Goal: Task Accomplishment & Management: Complete application form

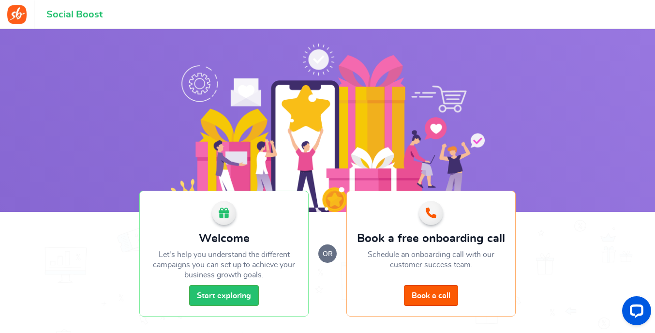
drag, startPoint x: 465, startPoint y: 2, endPoint x: 402, endPoint y: 20, distance: 64.7
click at [402, 20] on header "Social Boost Book a call 1 WARNING 0 Recommendation Book a call Help ganafacil …" at bounding box center [327, 14] width 655 height 29
drag, startPoint x: 402, startPoint y: 20, endPoint x: 365, endPoint y: 19, distance: 37.2
click at [365, 19] on header "Social Boost Book a call 1 WARNING 0 Recommendation Book a call Help ganafacil …" at bounding box center [327, 14] width 655 height 29
click at [233, 299] on link "Start exploring" at bounding box center [224, 295] width 70 height 21
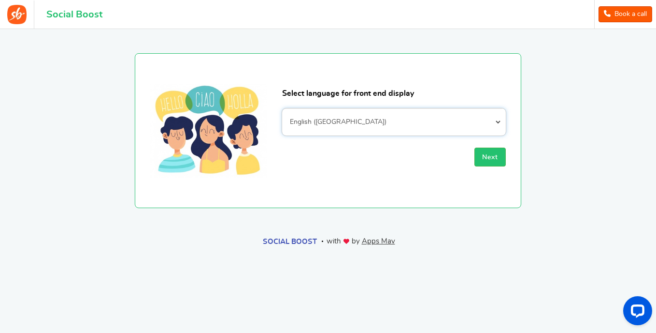
click at [491, 119] on select "Afrikaans Albanian Arabic Armenian Azerbaijani Basque Belarusian Bengali Bosnia…" at bounding box center [394, 121] width 224 height 27
click at [282, 108] on select "Afrikaans Albanian Arabic Armenian Azerbaijani Basque Belarusian Bengali Bosnia…" at bounding box center [394, 121] width 224 height 27
click at [491, 158] on span "Next" at bounding box center [490, 157] width 16 height 7
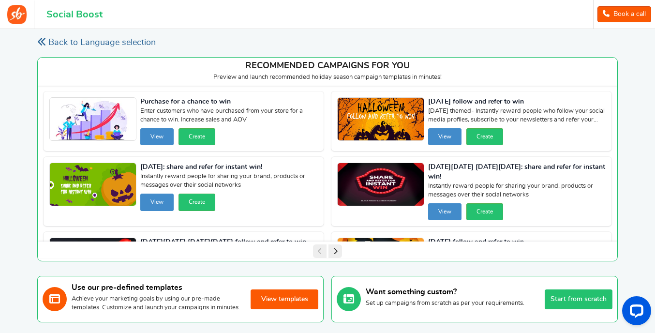
click at [45, 43] on icon at bounding box center [41, 41] width 9 height 9
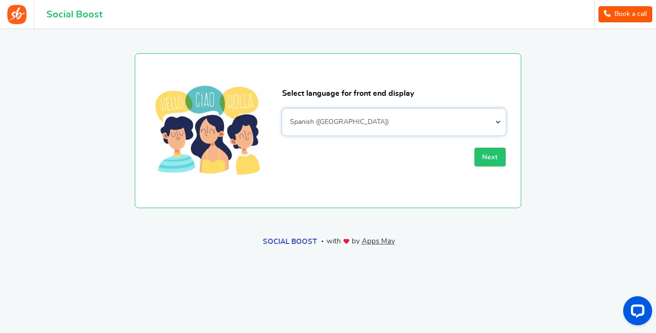
click at [452, 119] on select "Afrikaans Albanian Arabic Armenian Azerbaijani Basque Belarusian Bengali Bosnia…" at bounding box center [394, 121] width 224 height 27
select select "es_LA"
click at [282, 108] on select "Afrikaans Albanian Arabic Armenian Azerbaijani Basque Belarusian Bengali Bosnia…" at bounding box center [394, 121] width 224 height 27
click at [491, 153] on button "Next" at bounding box center [490, 156] width 31 height 19
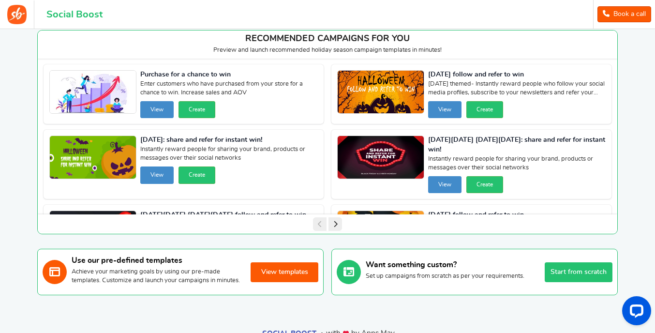
scroll to position [24, 0]
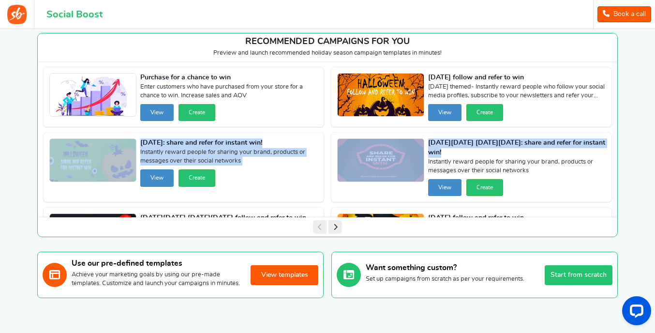
drag, startPoint x: 614, startPoint y: 124, endPoint x: 620, endPoint y: 128, distance: 7.0
click at [620, 128] on div "Back to Language selection Your campaign is partially completed. Continue setup…" at bounding box center [327, 154] width 599 height 298
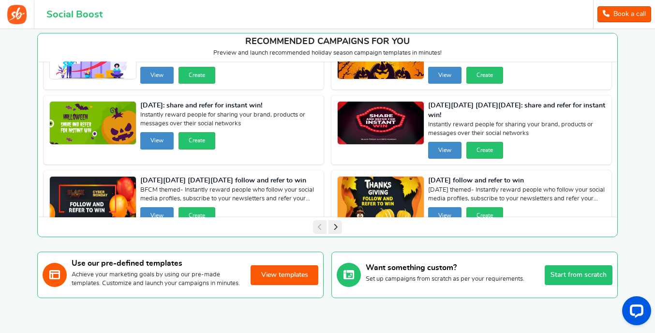
scroll to position [36, 0]
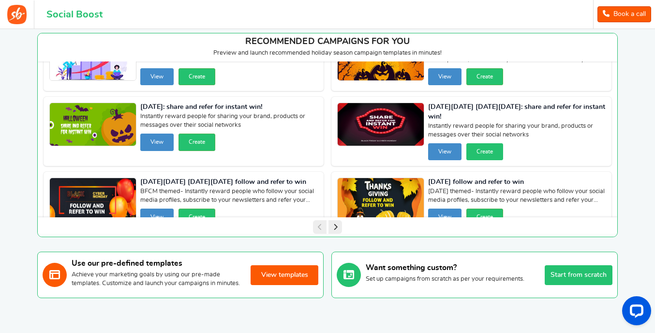
click at [478, 153] on button "Create" at bounding box center [484, 151] width 37 height 17
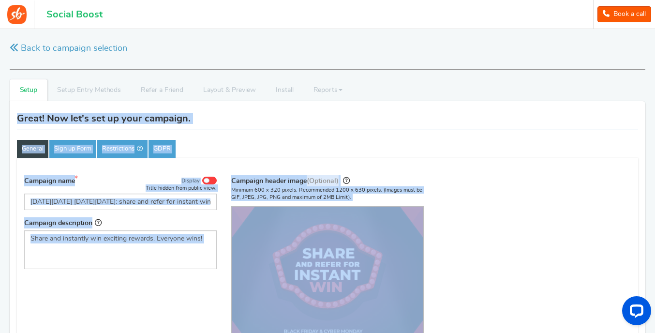
drag, startPoint x: 654, startPoint y: 83, endPoint x: 658, endPoint y: 160, distance: 77.4
click at [655, 160] on html "For the best experience, view this on a desktop! Social Boost Book a call 1 WAR…" at bounding box center [327, 166] width 655 height 333
drag, startPoint x: 656, startPoint y: 160, endPoint x: 616, endPoint y: 177, distance: 43.4
click at [616, 177] on div "Campaign name Display Title hidden from public view. [DATE][DATE] [DATE][DATE]:…" at bounding box center [327, 291] width 621 height 243
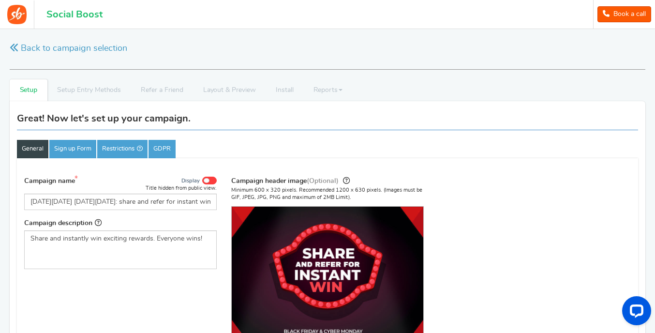
click at [315, 263] on img at bounding box center [327, 278] width 191 height 144
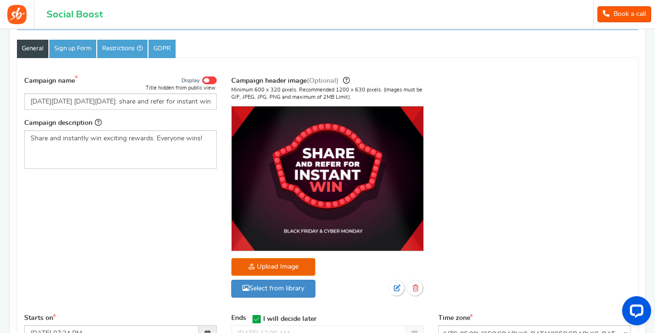
scroll to position [102, 0]
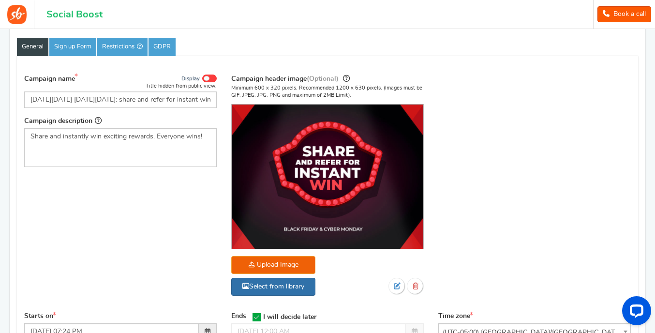
click at [289, 285] on link "Select from library" at bounding box center [273, 286] width 84 height 18
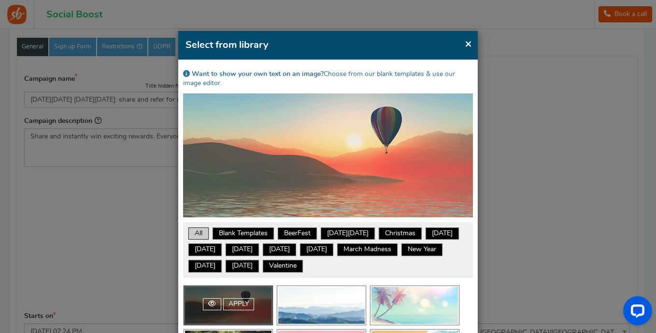
drag, startPoint x: 416, startPoint y: 50, endPoint x: 411, endPoint y: 42, distance: 9.8
click at [411, 42] on h4 "Select from library" at bounding box center [328, 45] width 285 height 14
drag, startPoint x: 411, startPoint y: 42, endPoint x: 428, endPoint y: 13, distance: 33.6
click at [428, 13] on div "× Close Select from library Want to show your own text on an image? Choose from…" at bounding box center [328, 166] width 656 height 333
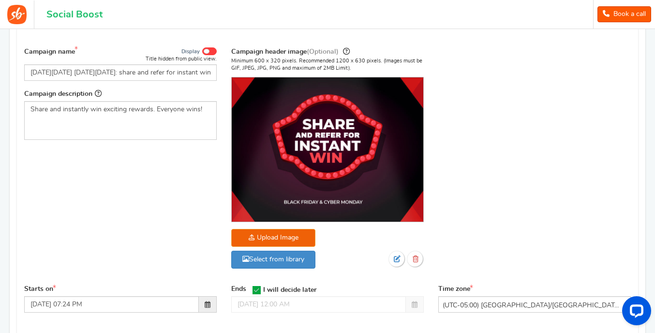
scroll to position [138, 0]
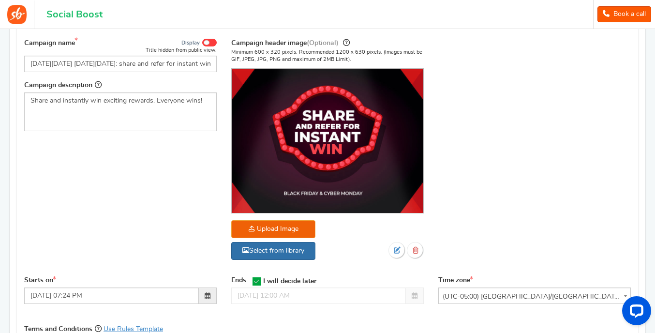
click at [288, 249] on link "Select from library" at bounding box center [273, 251] width 84 height 18
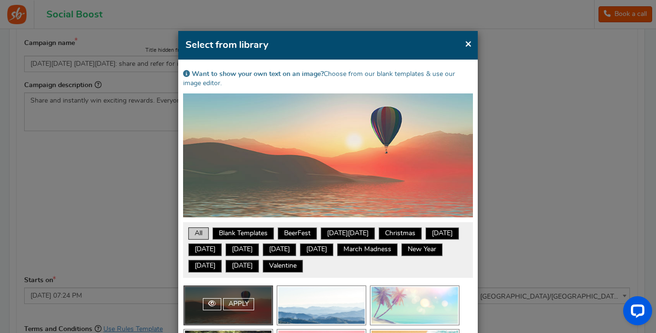
click at [559, 107] on div "× Close Select from library Want to show your own text on an image? Choose from…" at bounding box center [328, 166] width 656 height 333
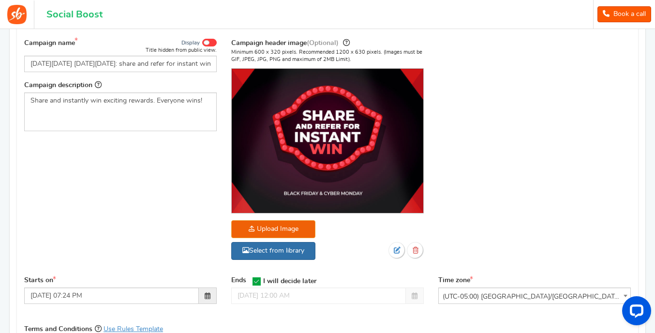
click at [302, 242] on link "Select from library" at bounding box center [273, 251] width 84 height 18
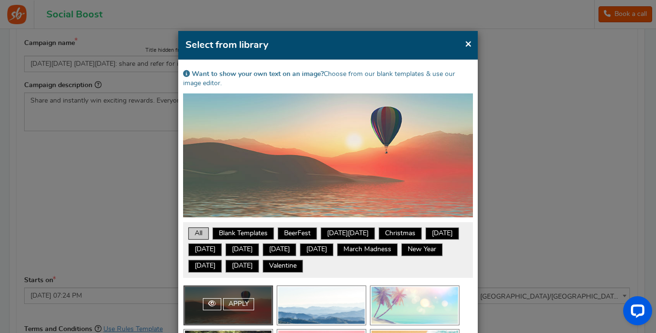
click at [591, 151] on div "× Close Select from library Want to show your own text on an image? Choose from…" at bounding box center [328, 166] width 656 height 333
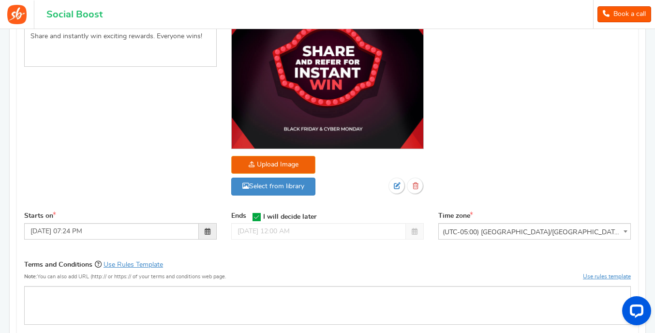
scroll to position [211, 0]
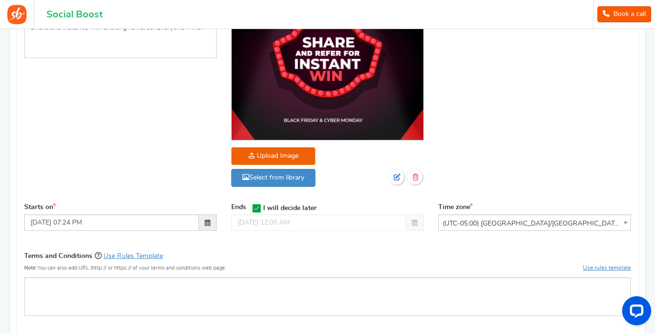
click at [307, 187] on div "Upload Image Select from library" at bounding box center [327, 169] width 192 height 44
click at [308, 186] on link "Select from library" at bounding box center [273, 178] width 84 height 18
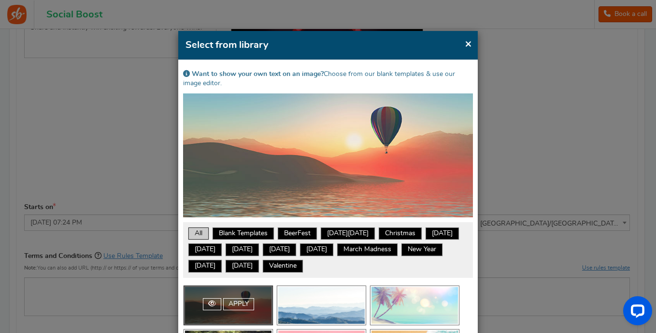
click at [525, 123] on div "× Close Select from library Want to show your own text on an image? Choose from…" at bounding box center [328, 166] width 656 height 333
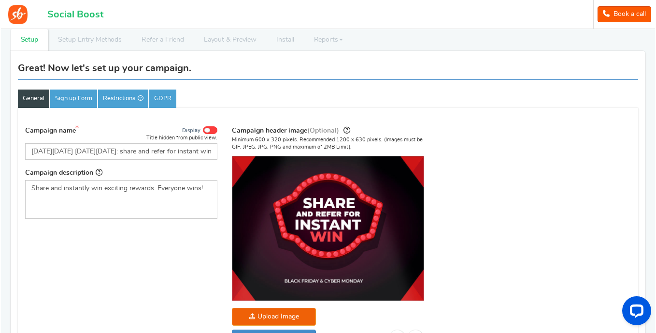
scroll to position [51, 0]
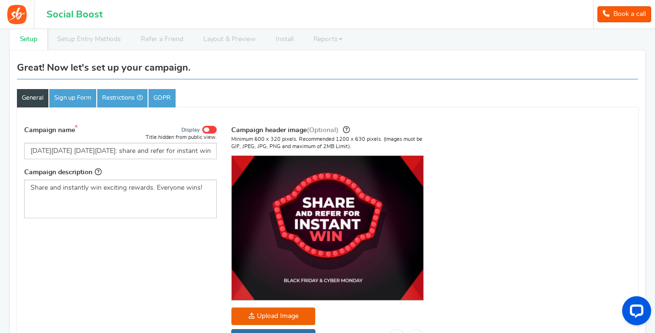
click at [301, 332] on link "Select from library" at bounding box center [273, 338] width 84 height 18
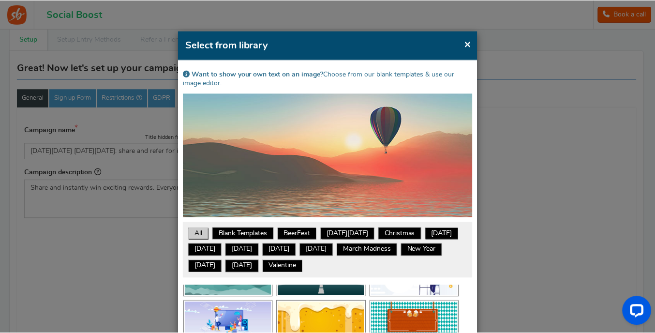
scroll to position [223, 0]
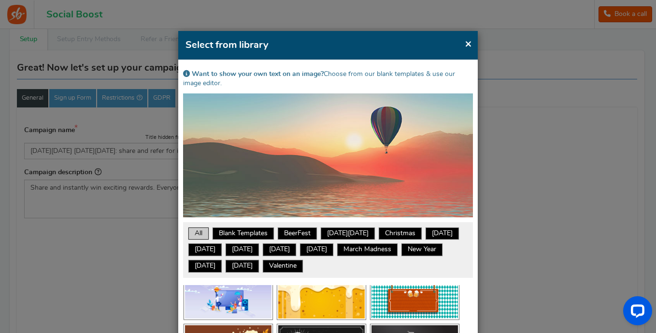
click at [465, 46] on span "×" at bounding box center [468, 44] width 7 height 12
